Goal: Information Seeking & Learning: Learn about a topic

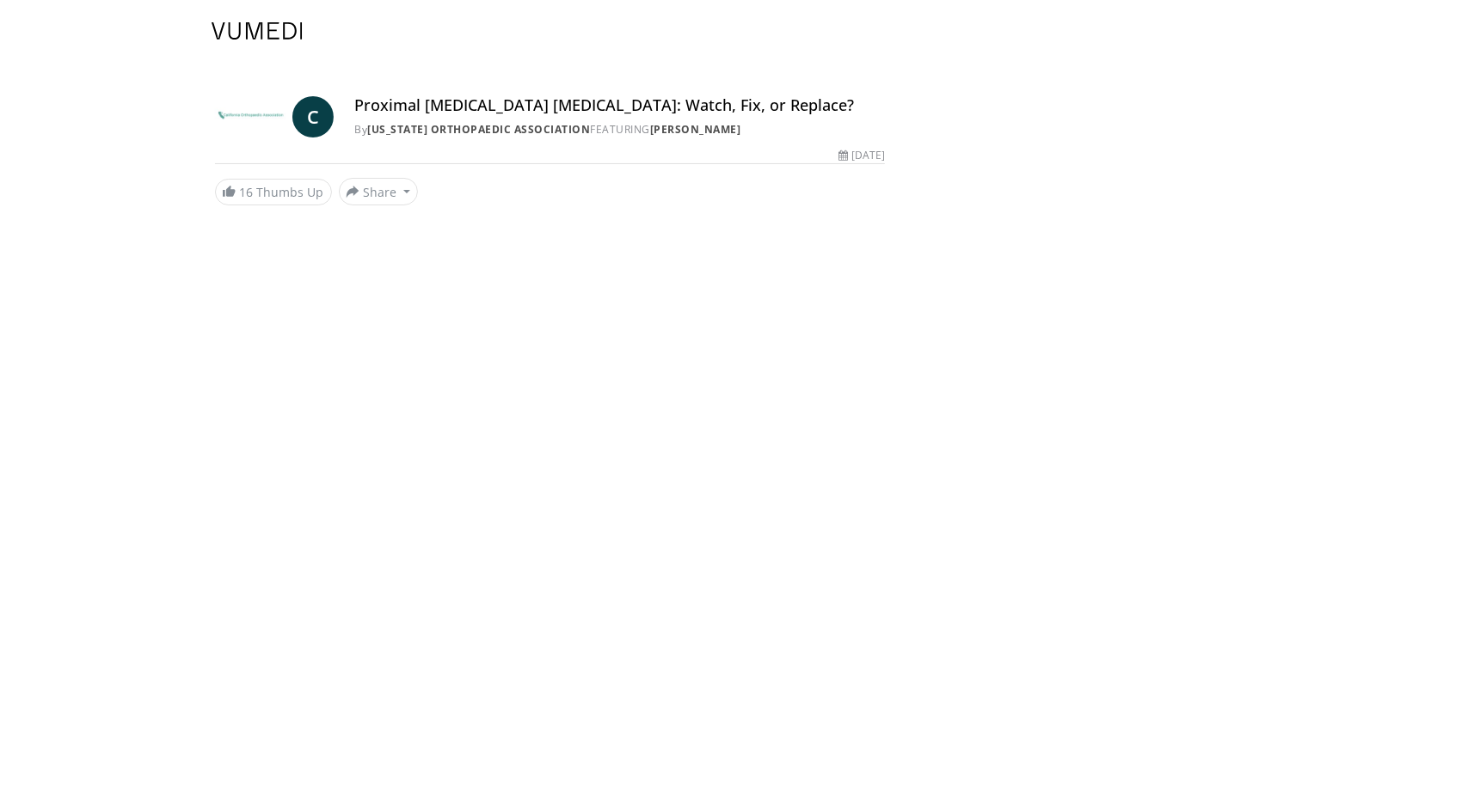
click at [267, 23] on img at bounding box center [257, 31] width 91 height 17
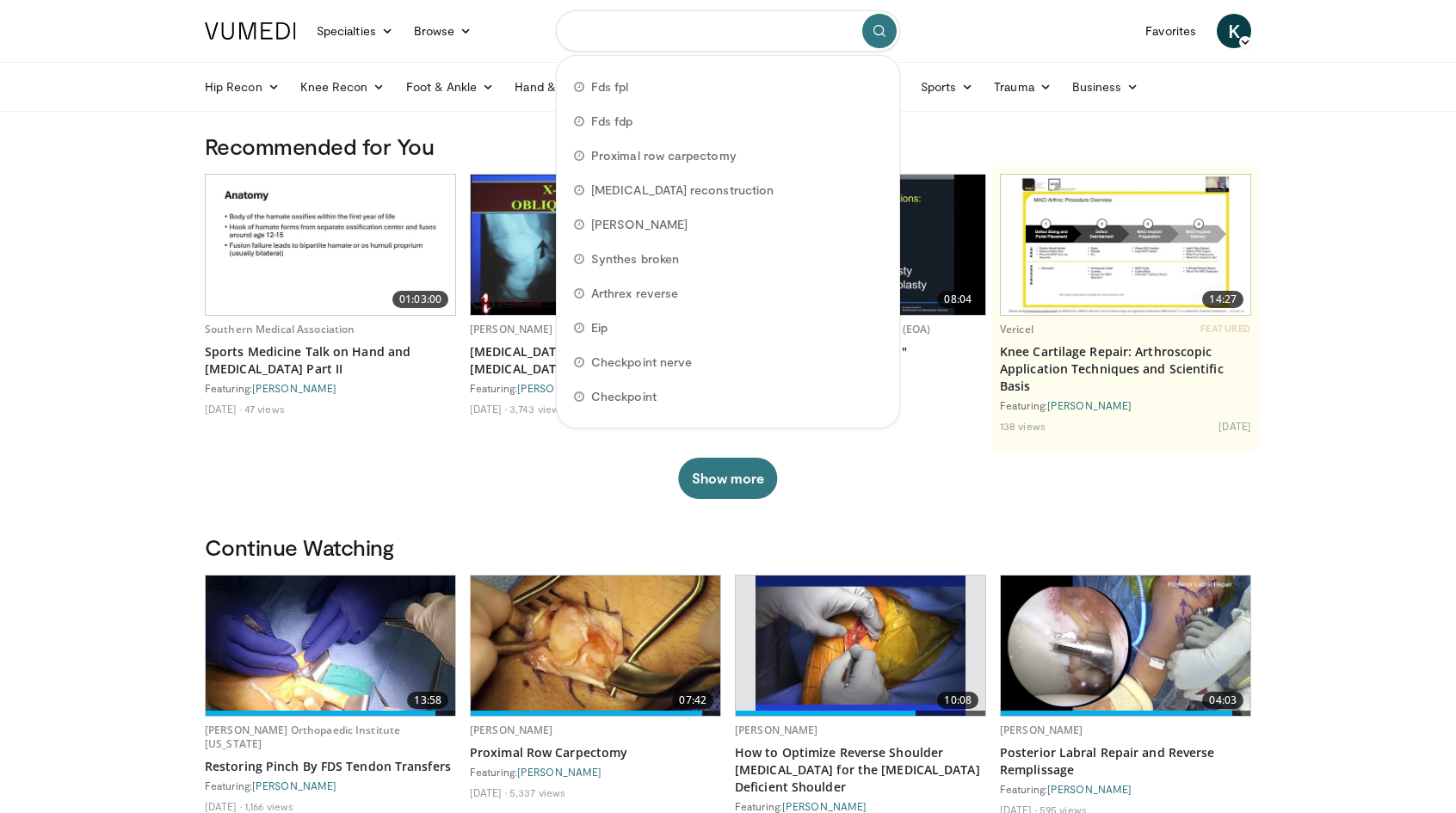
click at [620, 37] on input "Search topics, interventions" at bounding box center [728, 31] width 344 height 41
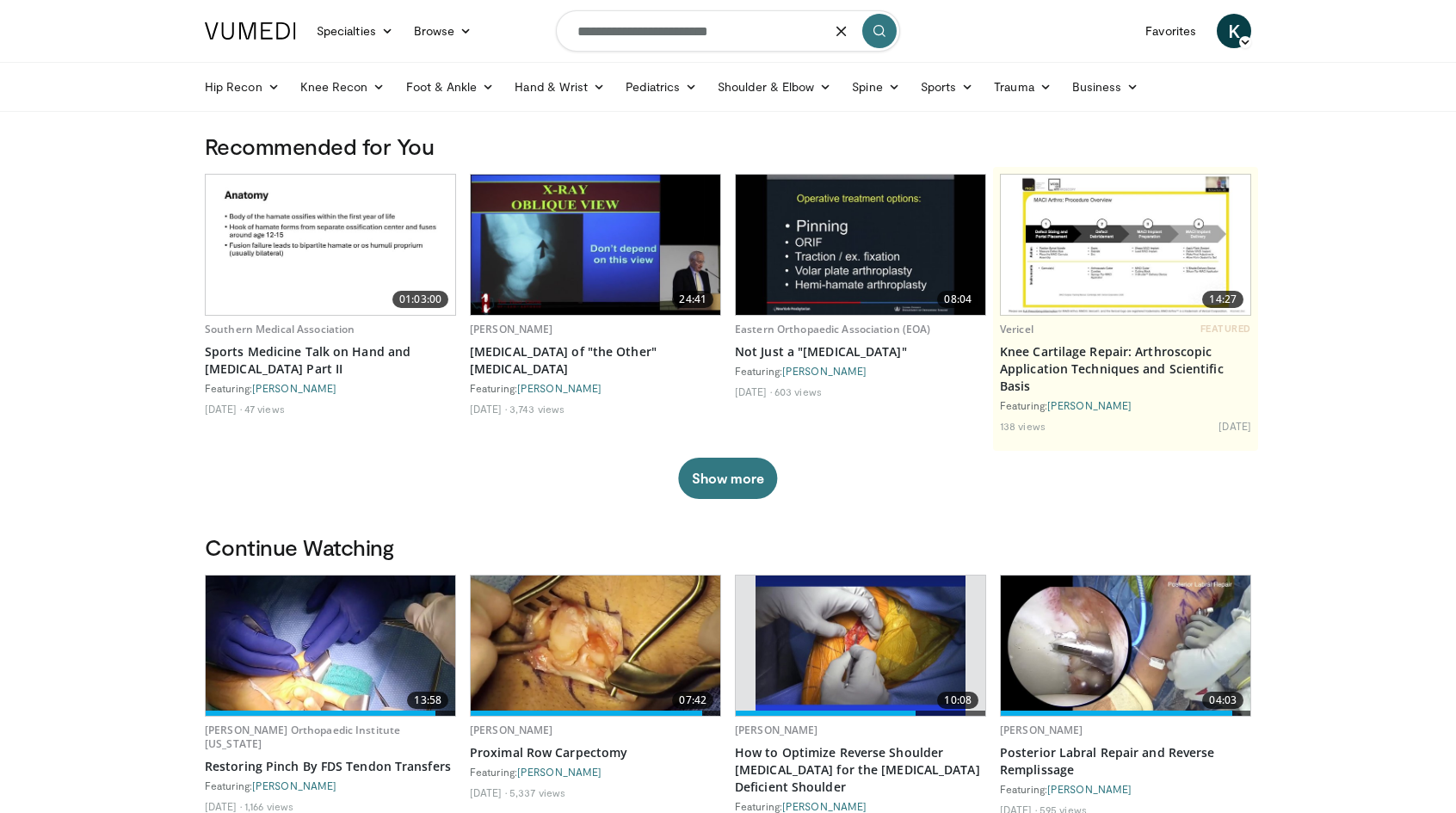
type input "**********"
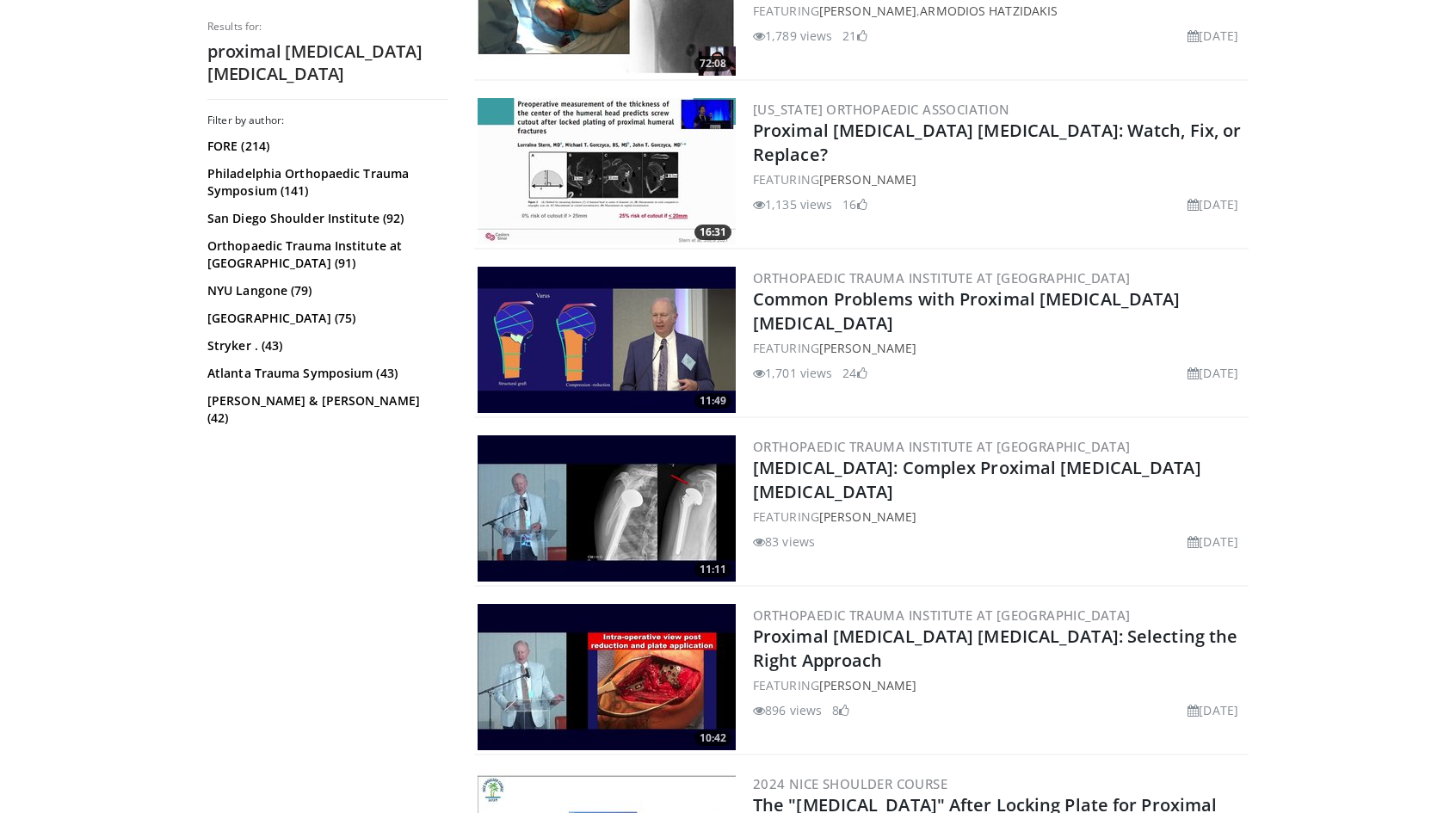
scroll to position [517, 0]
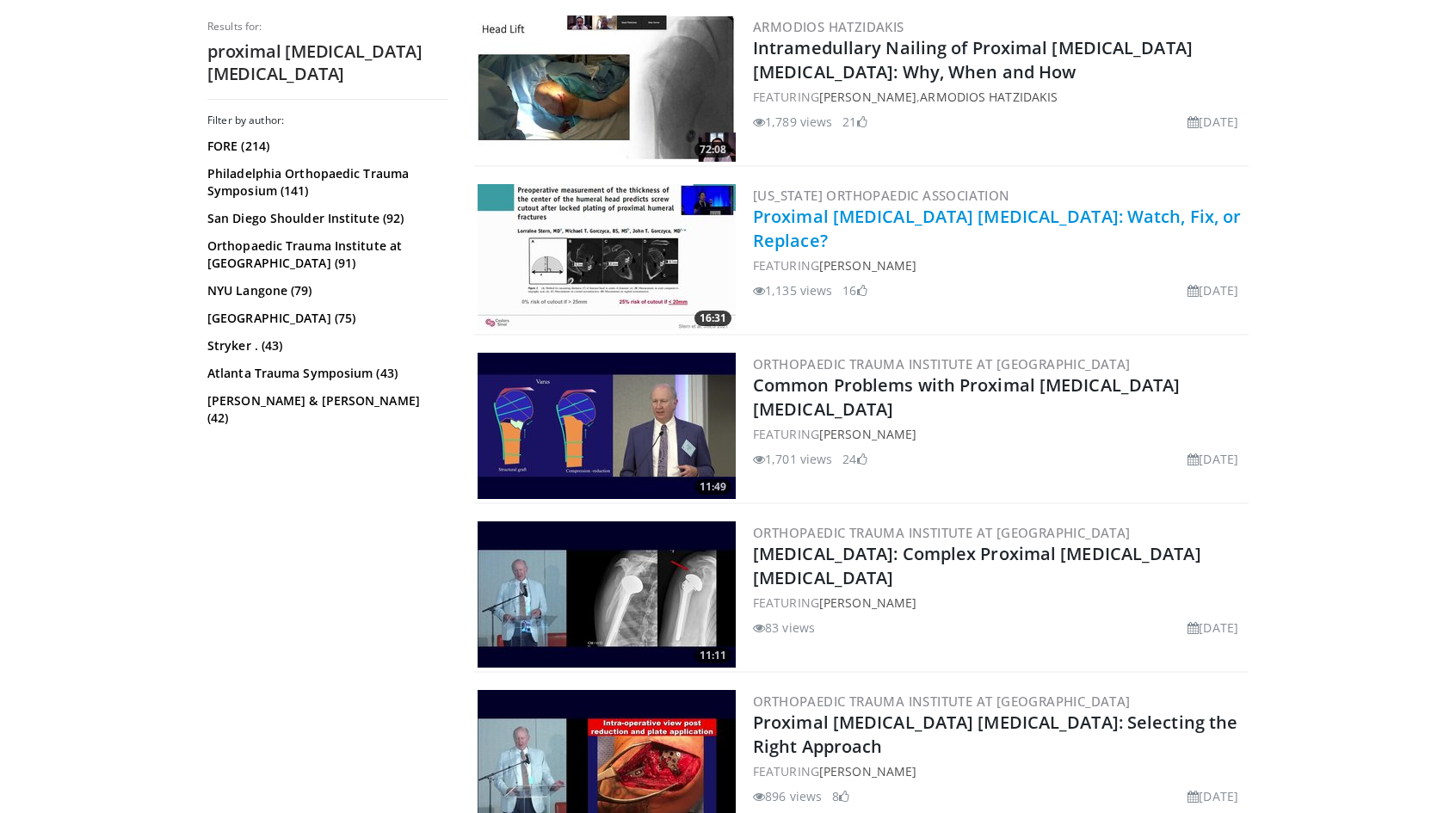
click at [845, 224] on link "Proximal [MEDICAL_DATA] [MEDICAL_DATA]: Watch, Fix, or Replace?" at bounding box center [996, 228] width 488 height 47
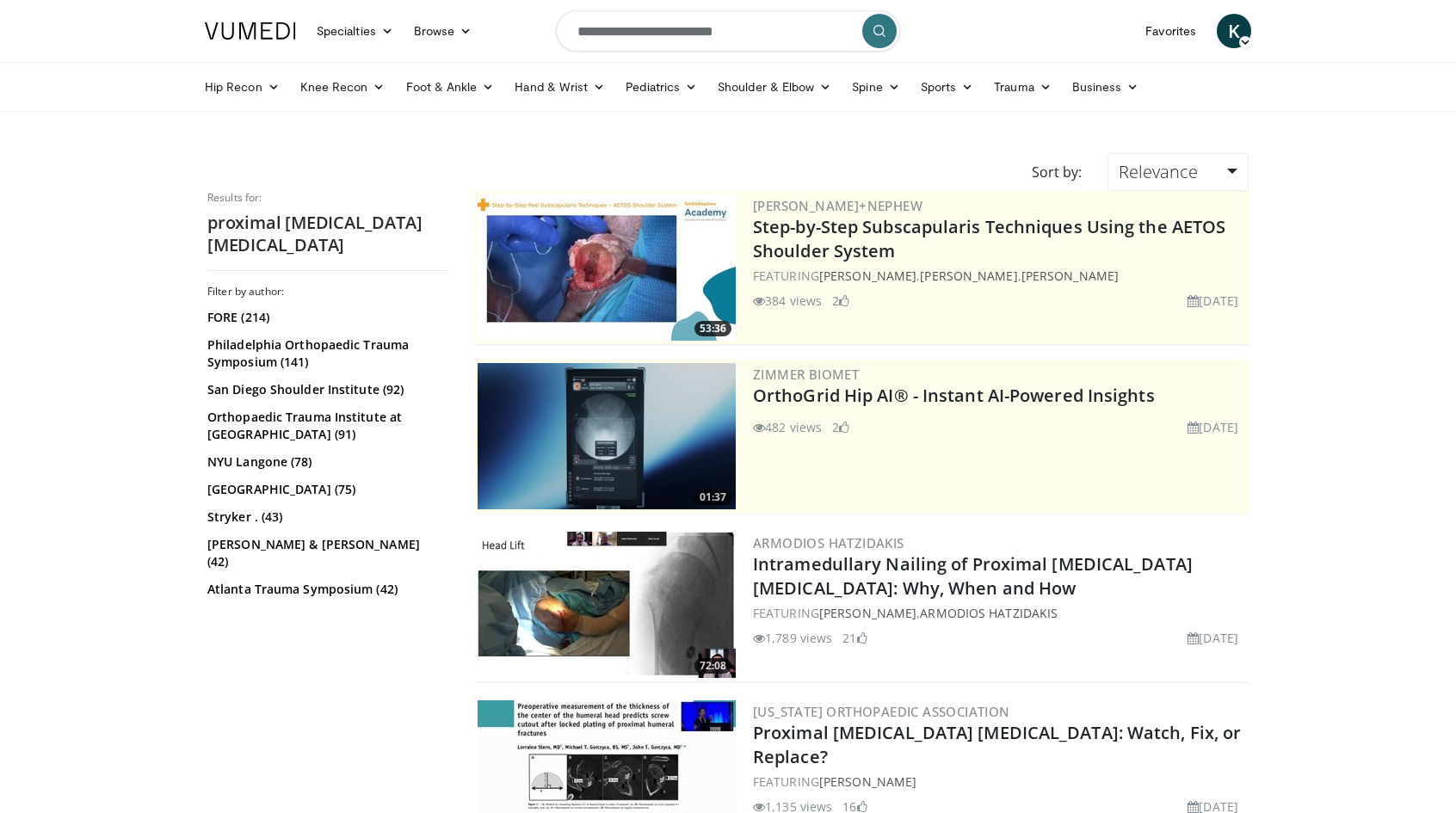
scroll to position [517, 0]
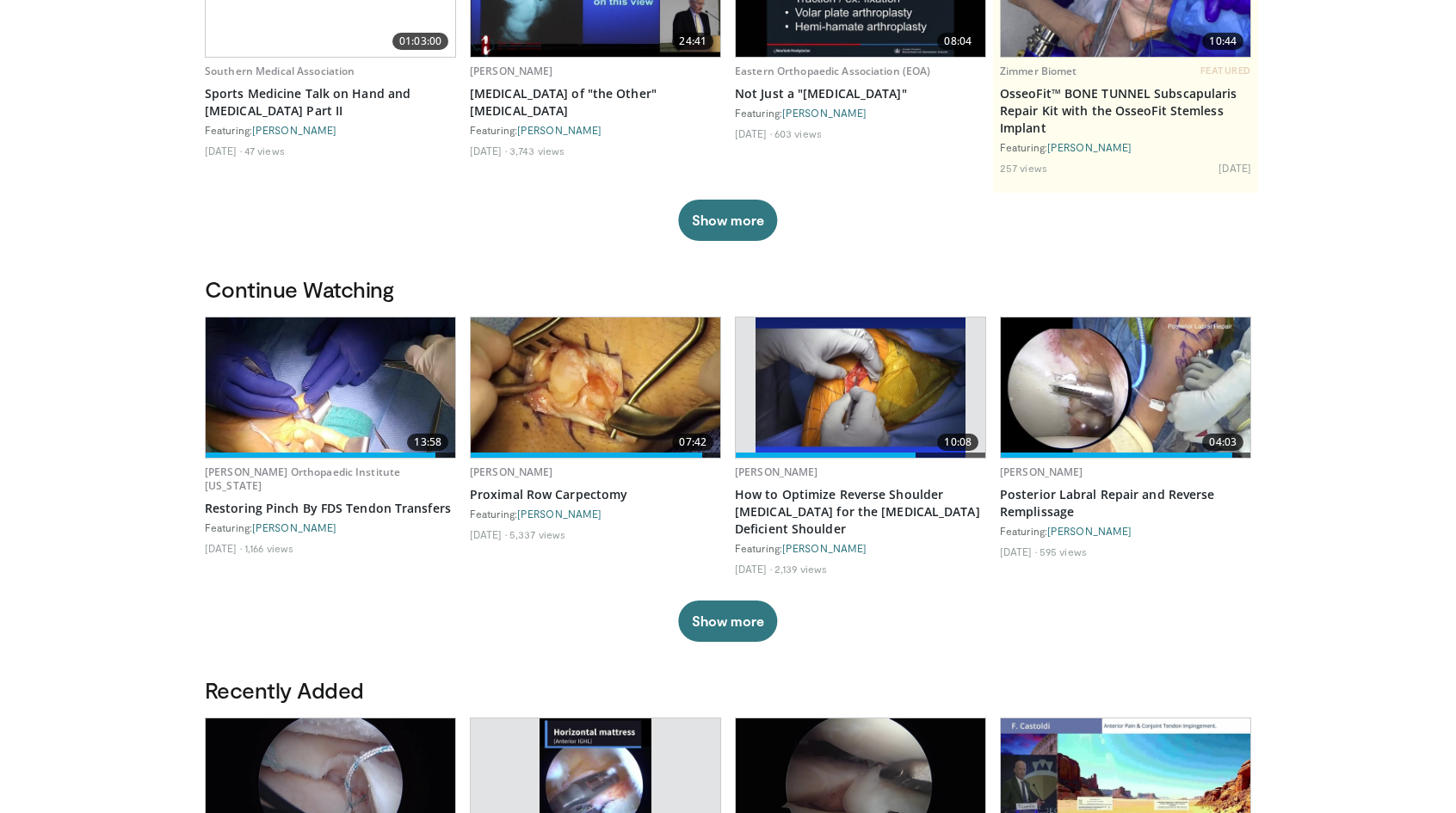
scroll to position [431, 0]
